Goal: Task Accomplishment & Management: Manage account settings

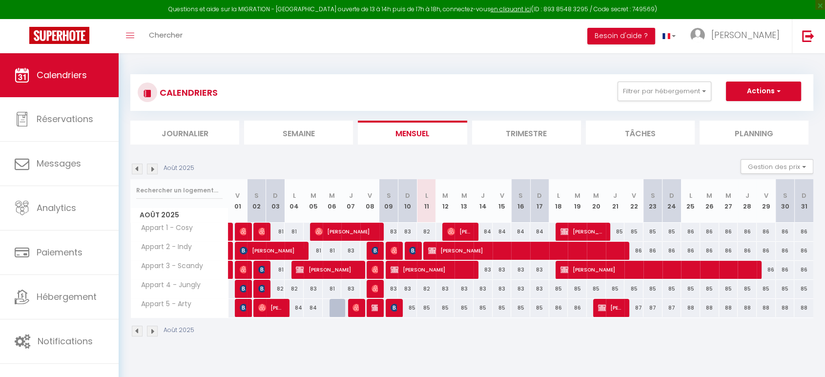
click at [406, 284] on div "CALENDRIERS Filtrer par hébergement Tous Appart 1 - Cosy Appart 2 - Indy Appart…" at bounding box center [472, 205] width 706 height 305
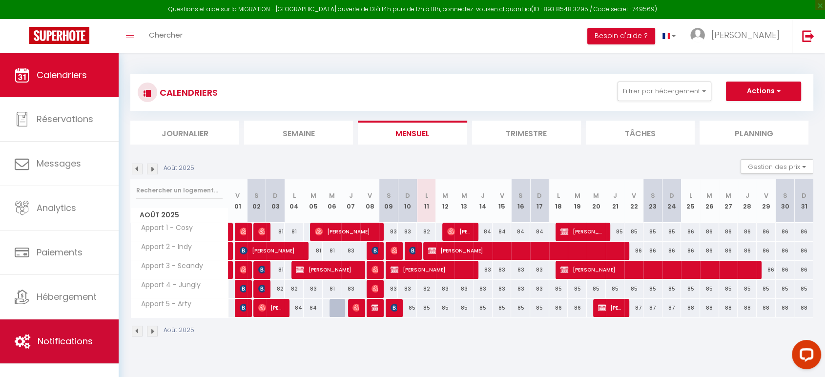
click at [72, 284] on span "Notifications" at bounding box center [65, 341] width 55 height 12
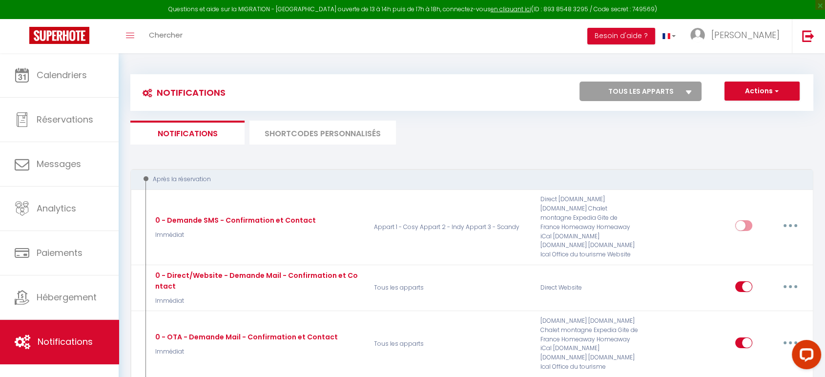
click at [344, 131] on li "SHORTCODES PERSONNALISÉS" at bounding box center [322, 133] width 146 height 24
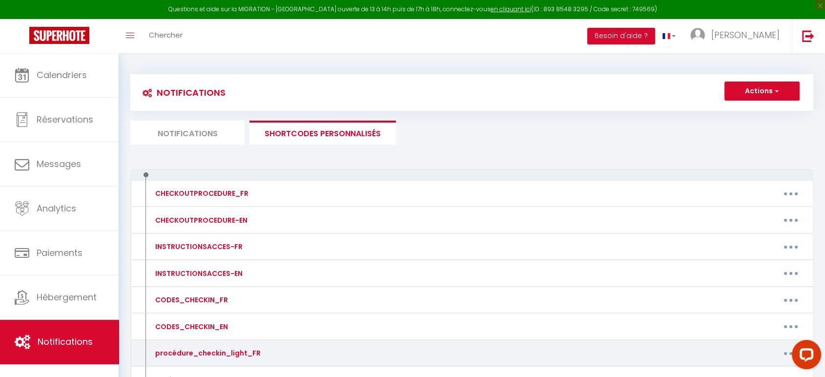
click at [632, 284] on button "button" at bounding box center [790, 353] width 27 height 16
click at [632, 284] on link "Editer" at bounding box center [765, 375] width 72 height 17
type input "procédure_checkin_light_FR"
type textarea "procédure_checkin_light_FR"
type textarea "Lorem ip dolorsita c'adipisc elitseddoe temp incid utlaboreetd "Magn" (Aliqu: 2…"
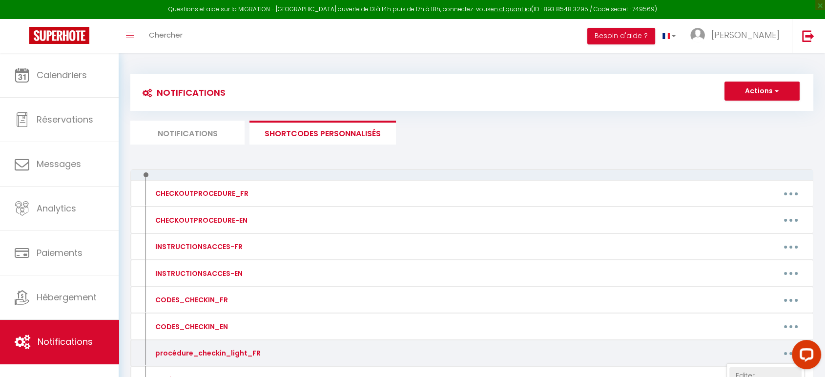
type textarea "Lorem ip dolorsita c'adipisc elitseddoe temp incid utlaboreetd "Magn" (Aliqu: 9…"
type textarea "Lorem ip dolorsita c'adipisc elitseddoe temp incid utlaboreetd "Magnaa" (Enima:…"
type textarea "Lorem ip dolorsita c'adipisc elitseddoe temp incid utlaboreetd "Magn" (Aliqu: 4…"
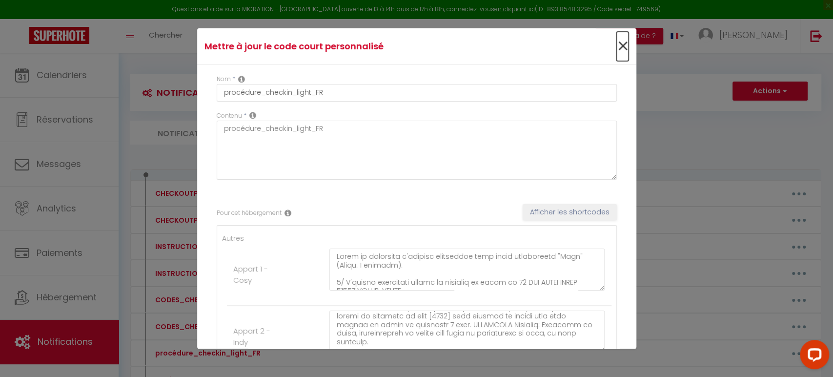
click at [616, 46] on span "×" at bounding box center [622, 46] width 12 height 29
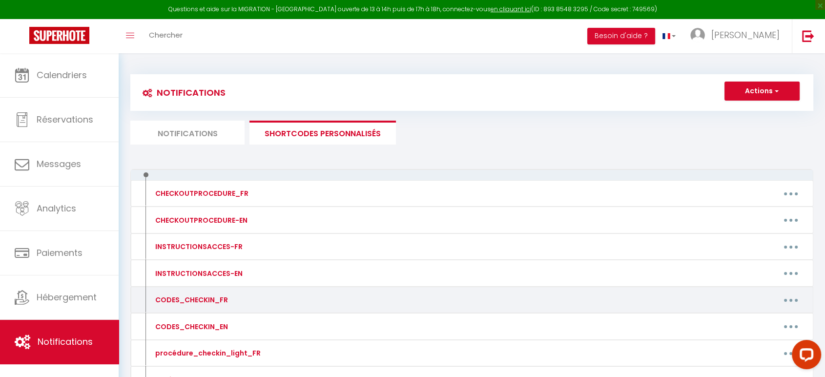
click at [632, 284] on button "button" at bounding box center [790, 300] width 27 height 16
click at [632, 284] on link "Editer" at bounding box center [765, 322] width 72 height 17
type input "CODES_CHECKIN_FR"
type textarea "CODES_CHECKIN_FR"
type textarea "1/ Digicode du portillon piéton [GEOGRAPHIC_DATA][PERSON_NAME]: code [5786]. 2/…"
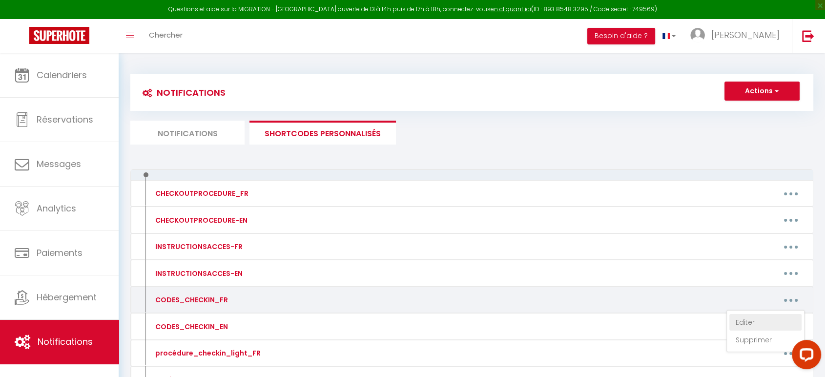
type textarea "1/ Boîte à clés de gauche dans la boîte aux lettres (pour récupérer les clés): …"
type textarea "1/ Boîte à clés de droite dans la boîte aux lettres (pour récupérer les clés): …"
type textarea "1/ Boîte à clés de gauche dans la boîte aux lettres (pour récupérer la clé): co…"
type textarea "1/ Boîte à clés de droite dans la boîte aux lettres (pour récupérer la clé): co…"
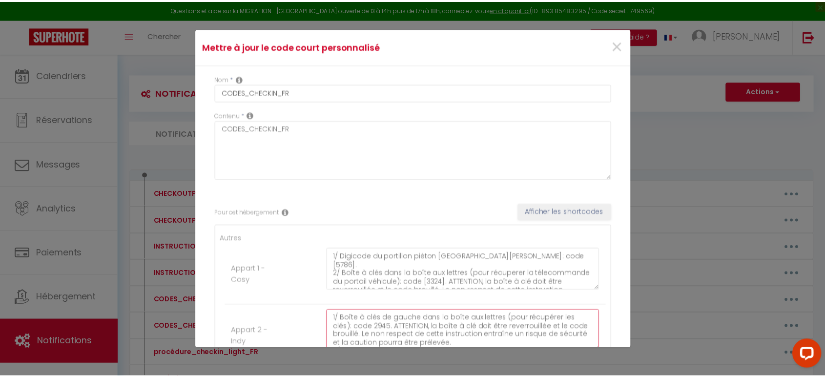
scroll to position [17, 0]
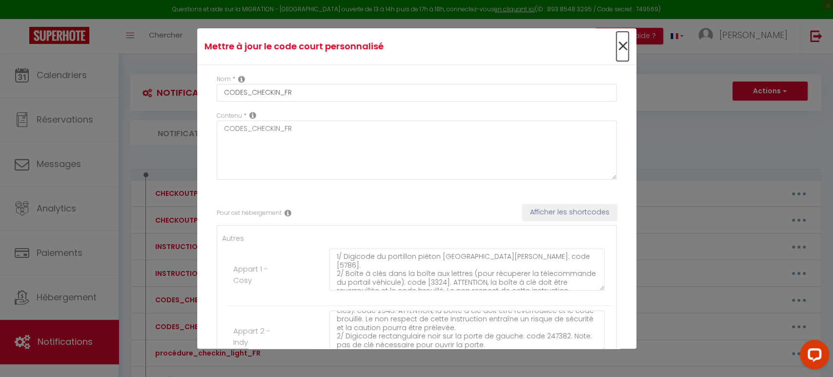
click at [616, 49] on span "×" at bounding box center [622, 46] width 12 height 29
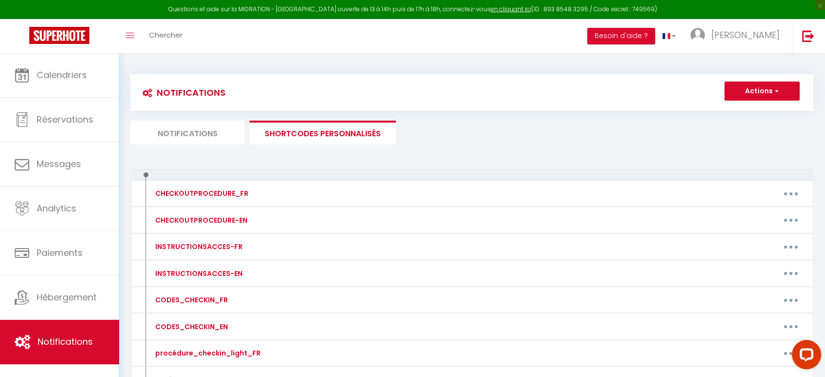
click at [218, 134] on li "Notifications" at bounding box center [187, 133] width 114 height 24
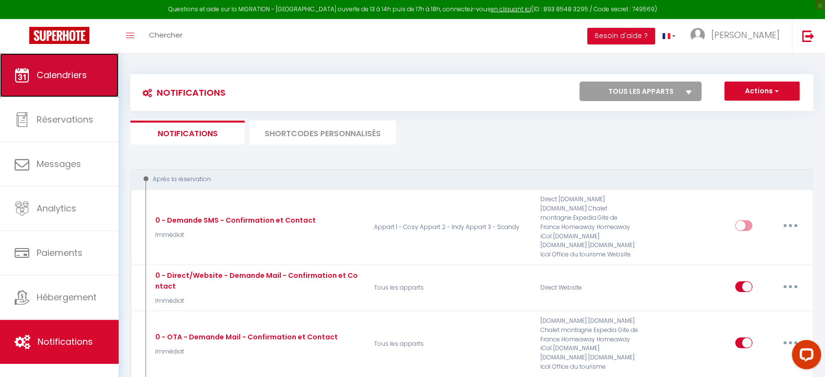
click at [63, 85] on link "Calendriers" at bounding box center [59, 75] width 119 height 44
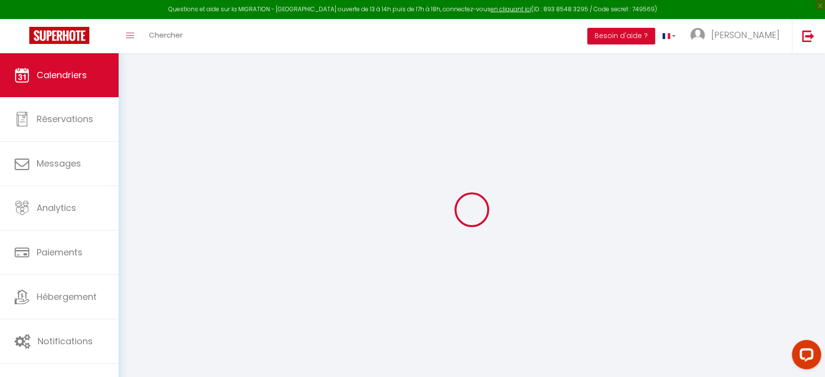
select select
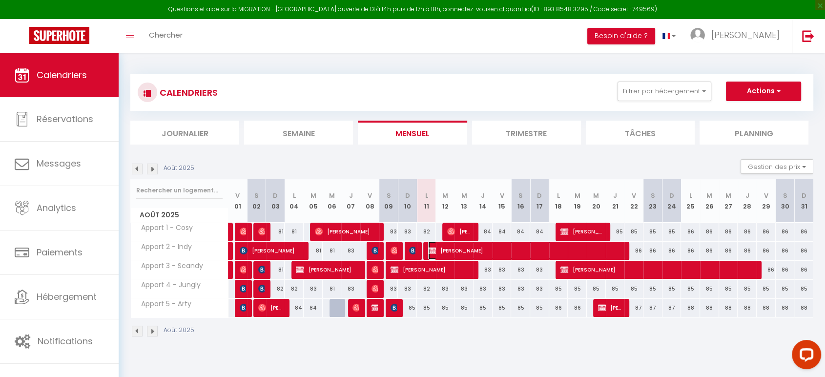
click at [469, 247] on span "[PERSON_NAME]" at bounding box center [526, 250] width 197 height 19
select select "OK"
select select "1"
select select "0"
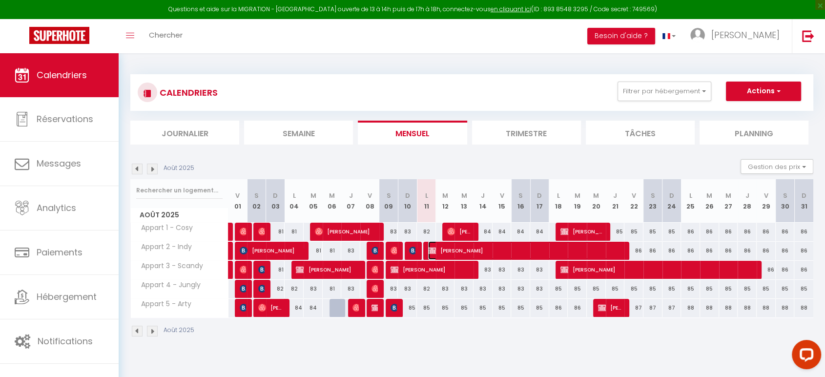
select select "1"
select select
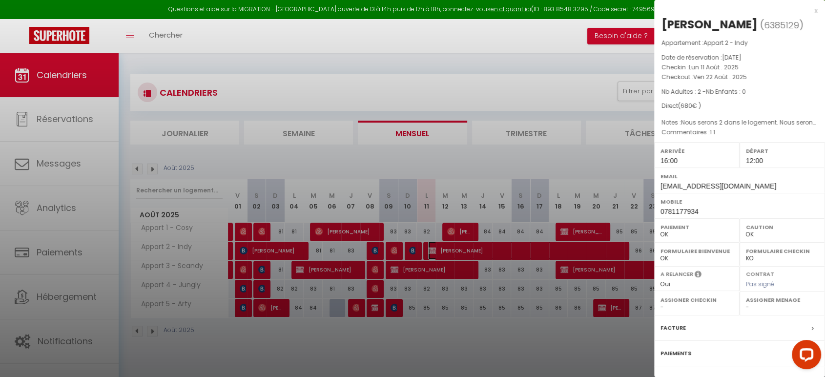
scroll to position [77, 0]
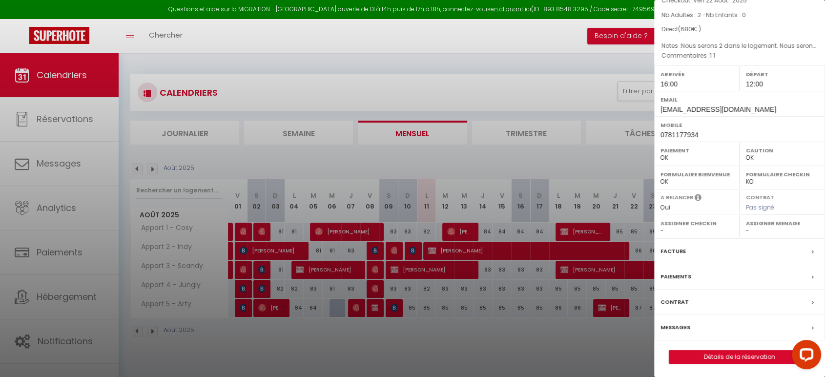
click at [632, 284] on label "Messages" at bounding box center [675, 327] width 30 height 10
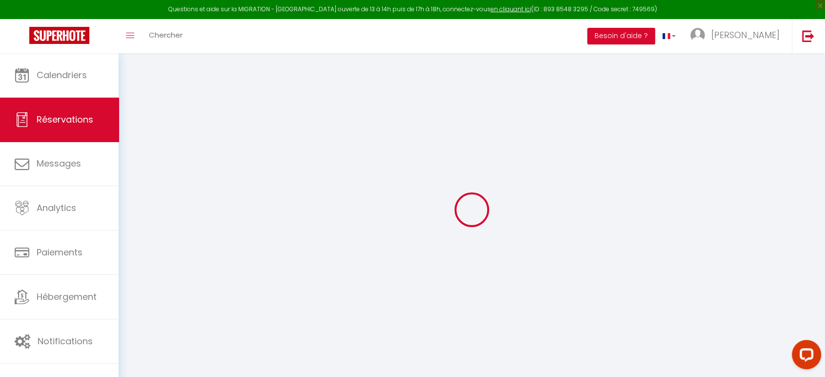
select select
checkbox input "false"
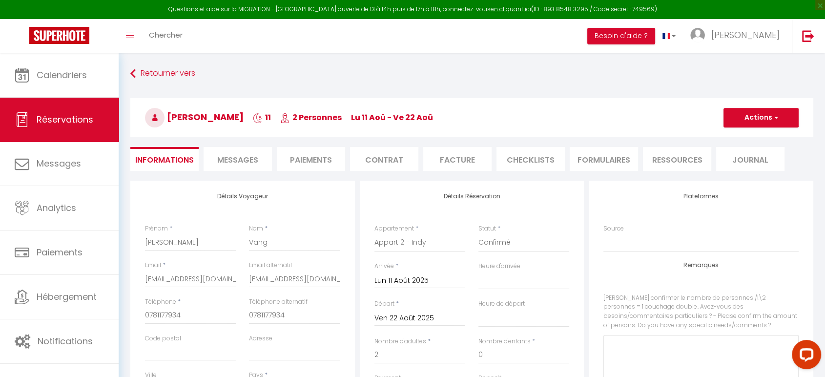
select select
checkbox input "false"
type \?0 "Nous serons 2 dans le logement. Nous serons 2."
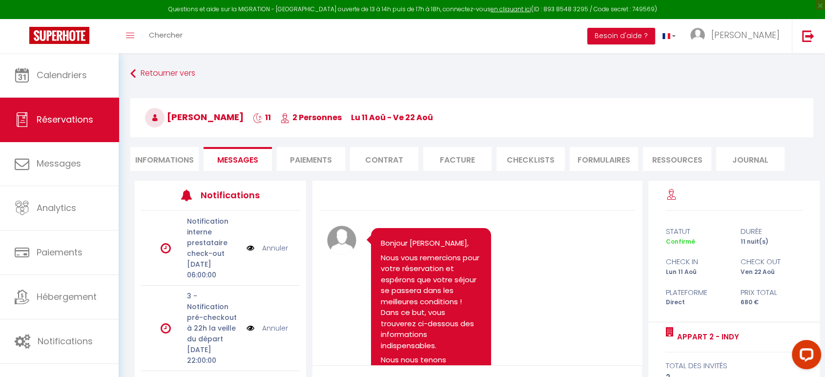
click at [254, 161] on span "Messages" at bounding box center [237, 159] width 41 height 11
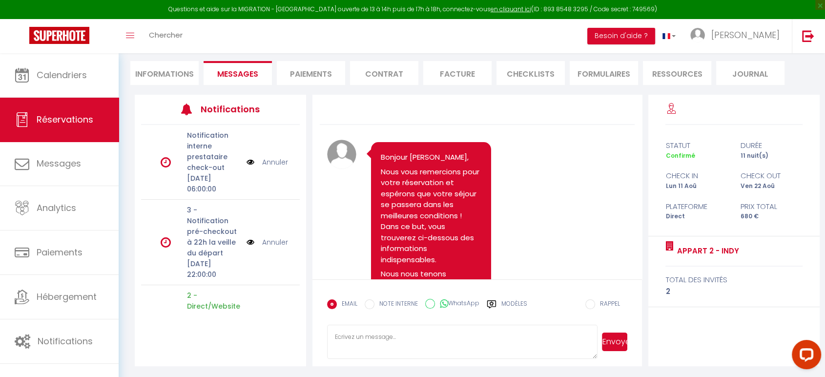
drag, startPoint x: 830, startPoint y: 162, endPoint x: 9, endPoint y: 34, distance: 830.9
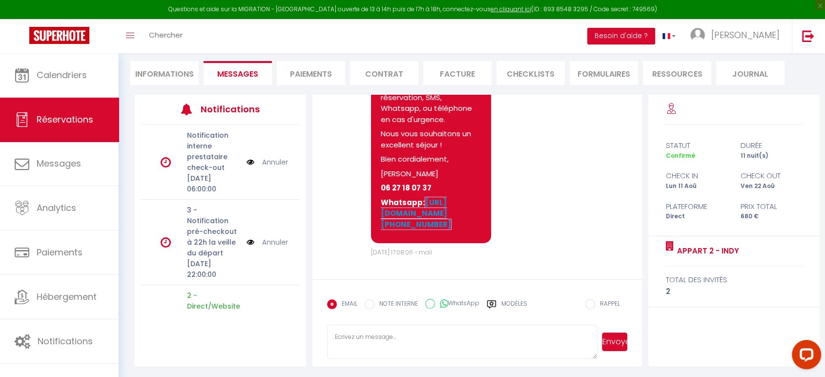
click at [515, 284] on label "Modèles" at bounding box center [514, 307] width 26 height 17
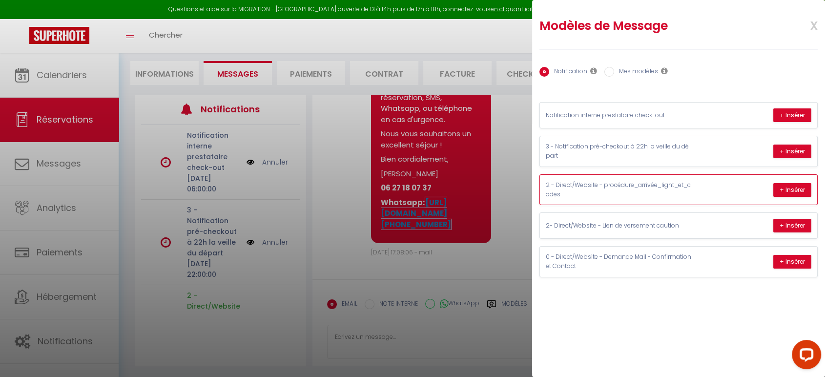
click at [632, 184] on p "2 - Direct/Website - procédure_arrivée_light_et_codes" at bounding box center [619, 190] width 146 height 19
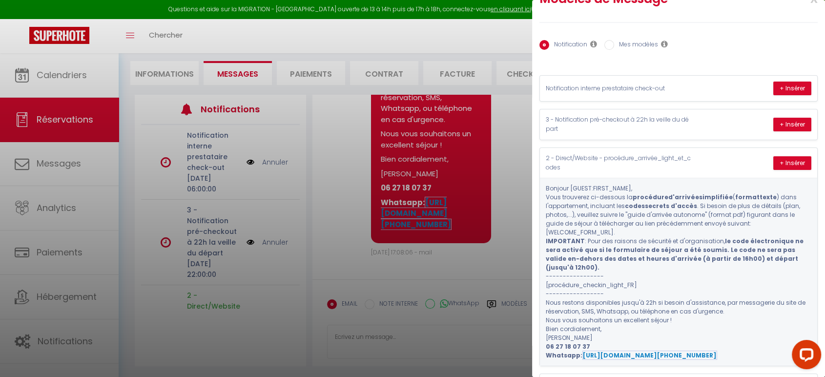
scroll to position [19, 0]
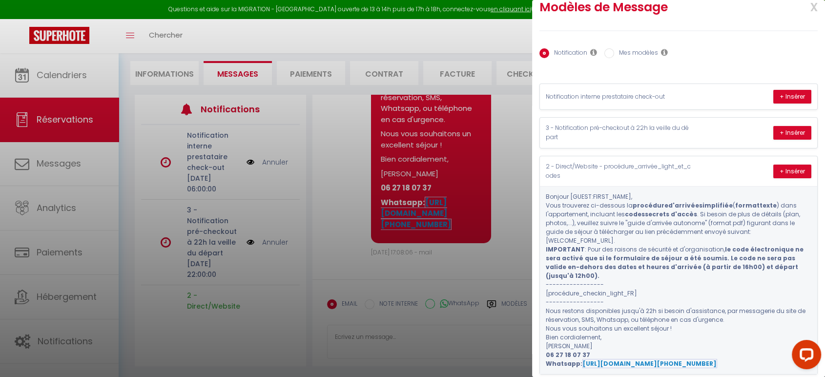
click at [611, 53] on input "Mes modèles" at bounding box center [609, 53] width 10 height 10
radio input "true"
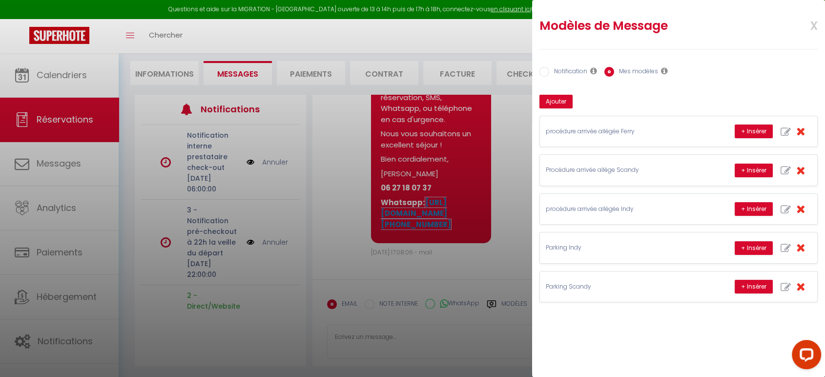
click at [546, 75] on input "Notification" at bounding box center [544, 72] width 10 height 10
radio input "true"
radio input "false"
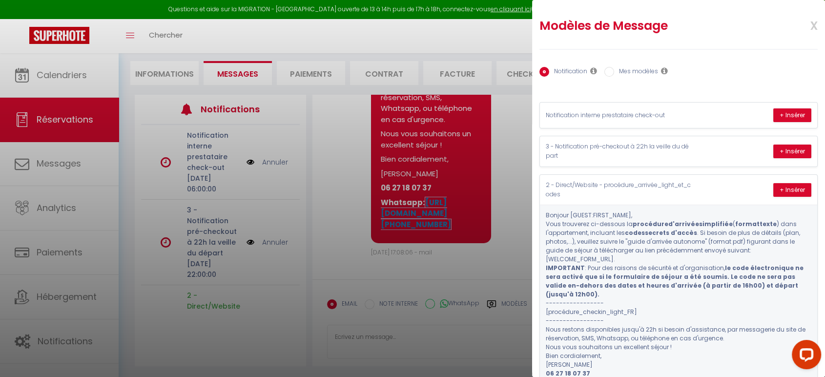
click at [632, 23] on span "x" at bounding box center [802, 24] width 31 height 23
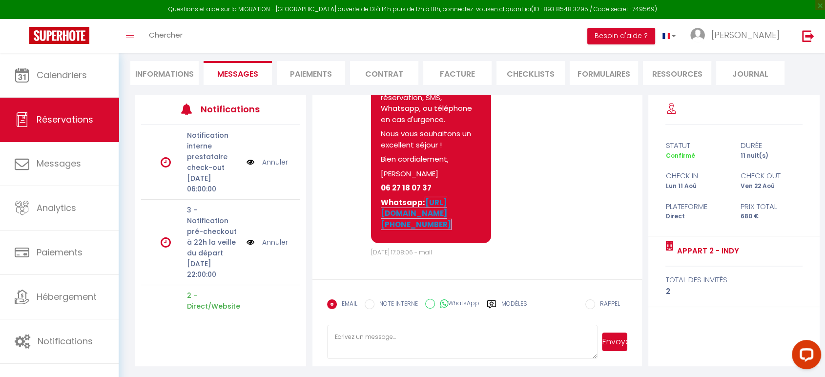
click at [168, 71] on li "Informations" at bounding box center [164, 73] width 68 height 24
select select
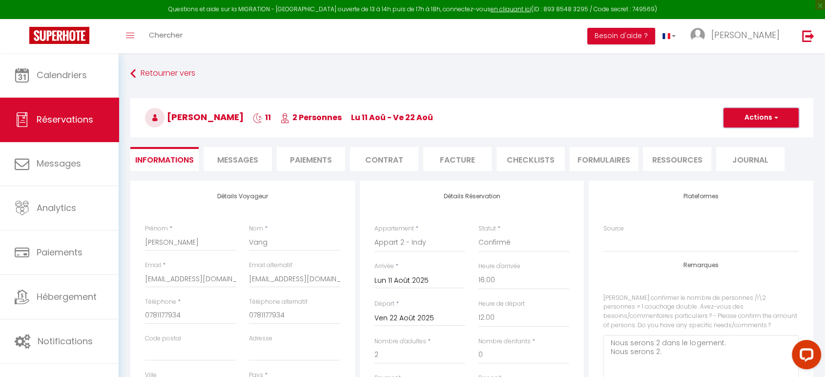
click at [632, 118] on span "button" at bounding box center [775, 117] width 6 height 9
click at [567, 116] on h3 "[PERSON_NAME] 11 2 Personnes lu 11 Aoû - ve 22 [PERSON_NAME]" at bounding box center [471, 117] width 683 height 39
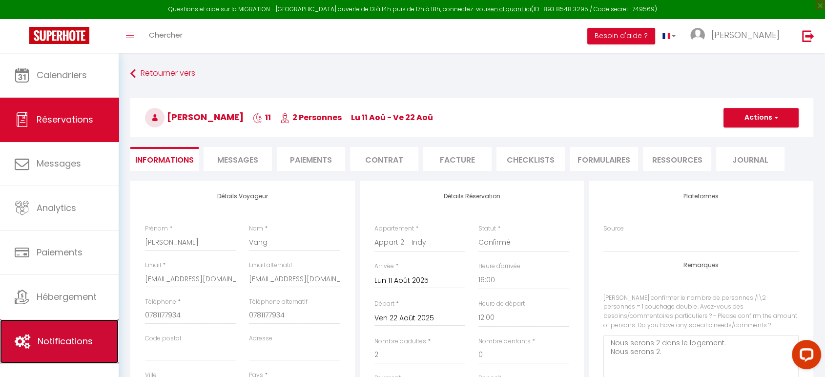
click at [49, 284] on span "Notifications" at bounding box center [65, 341] width 55 height 12
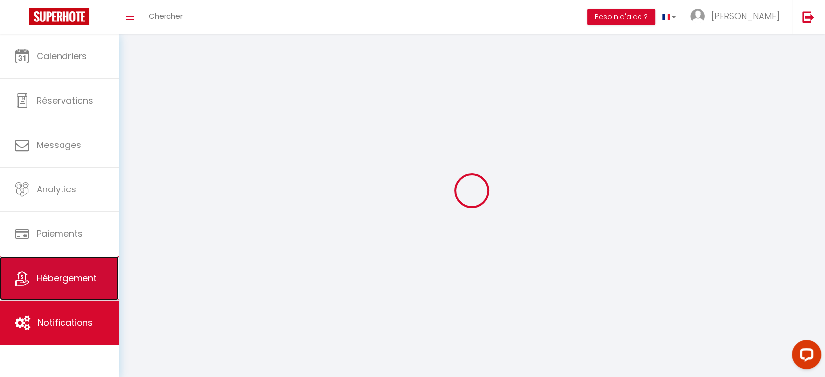
click at [54, 280] on span "Hébergement" at bounding box center [67, 278] width 60 height 12
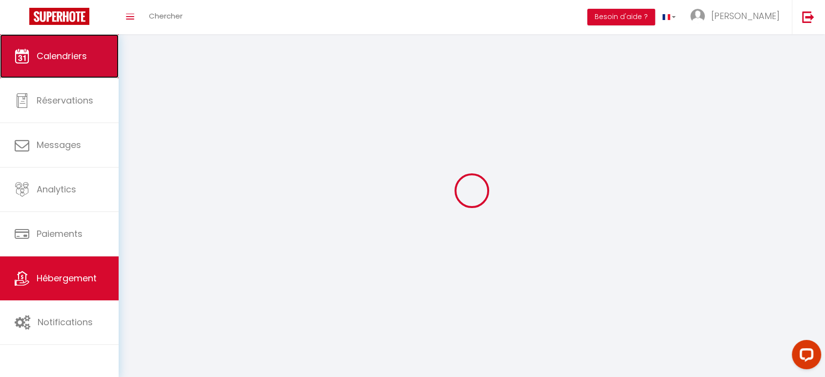
click at [74, 59] on span "Calendriers" at bounding box center [62, 56] width 50 height 12
